Goal: Task Accomplishment & Management: Manage account settings

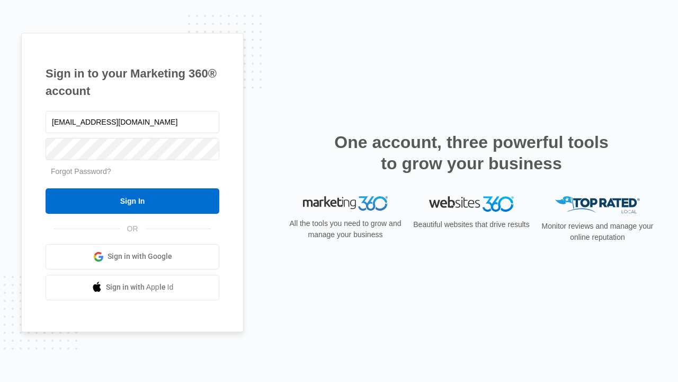
type input "[EMAIL_ADDRESS][DOMAIN_NAME]"
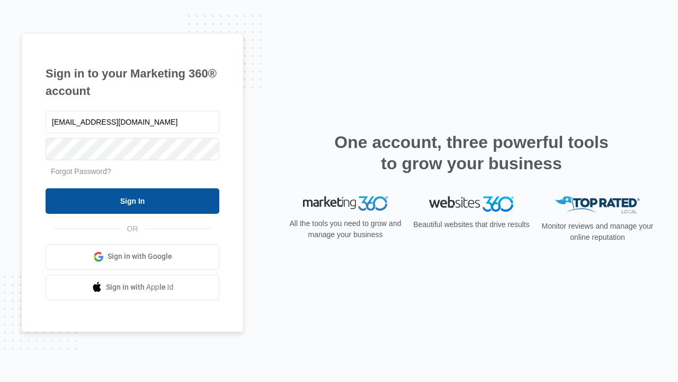
click at [133, 200] on input "Sign In" at bounding box center [133, 200] width 174 height 25
